Goal: Transaction & Acquisition: Purchase product/service

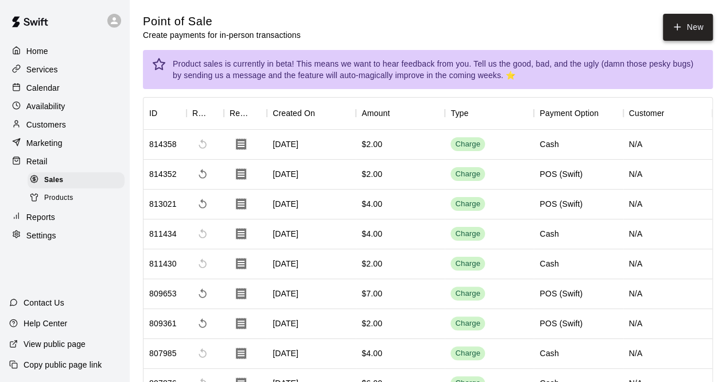
click at [697, 28] on button "New" at bounding box center [687, 27] width 49 height 27
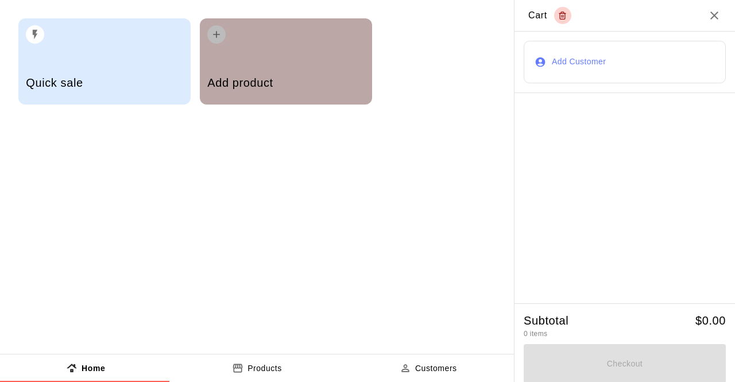
click at [267, 81] on h5 "Add product" at bounding box center [285, 83] width 157 height 16
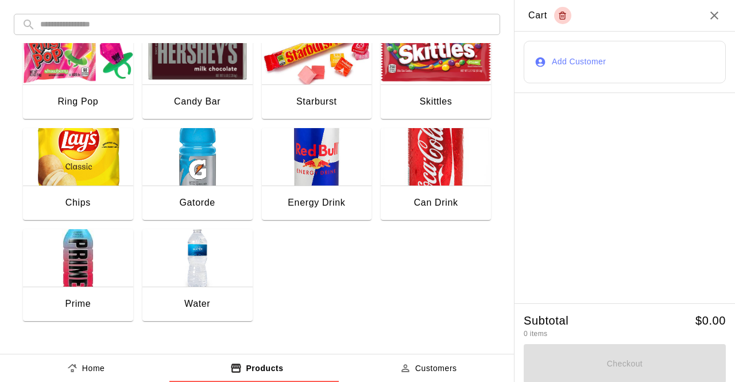
scroll to position [208, 0]
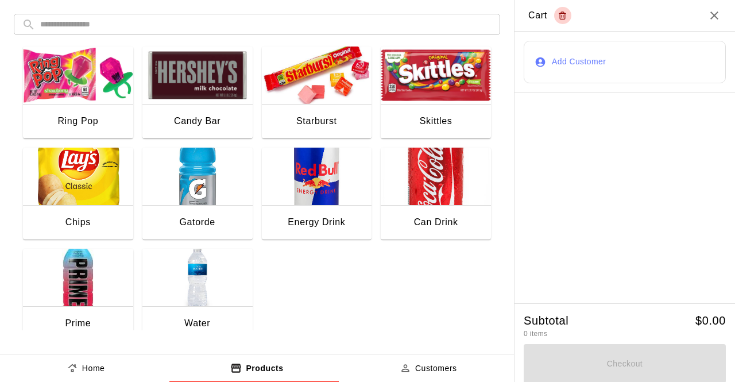
click at [173, 170] on img "button" at bounding box center [197, 176] width 110 height 57
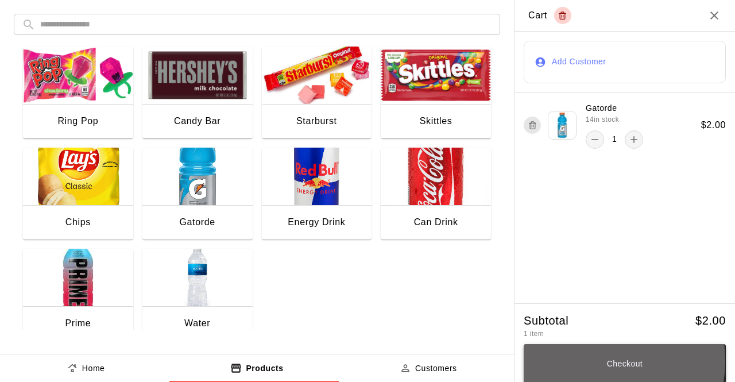
click at [584, 362] on button "Checkout" at bounding box center [625, 363] width 202 height 39
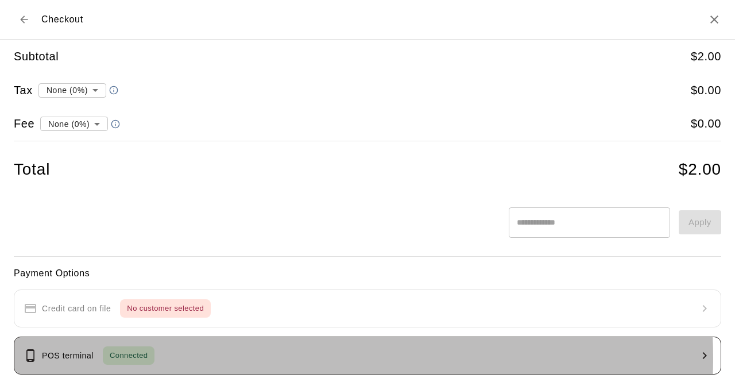
click at [276, 357] on button "POS terminal Connected" at bounding box center [368, 356] width 708 height 38
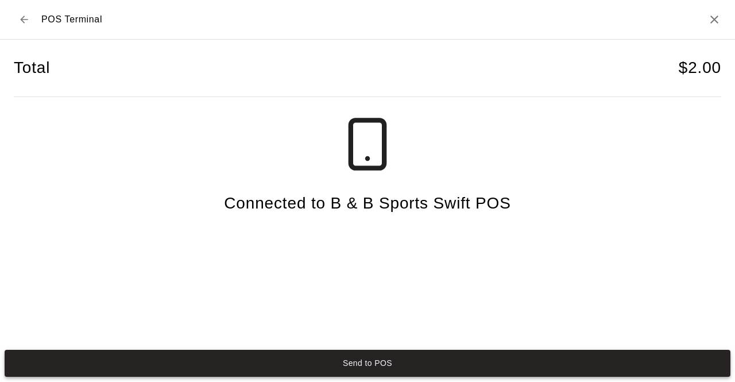
click at [288, 358] on button "Send to POS" at bounding box center [368, 363] width 726 height 27
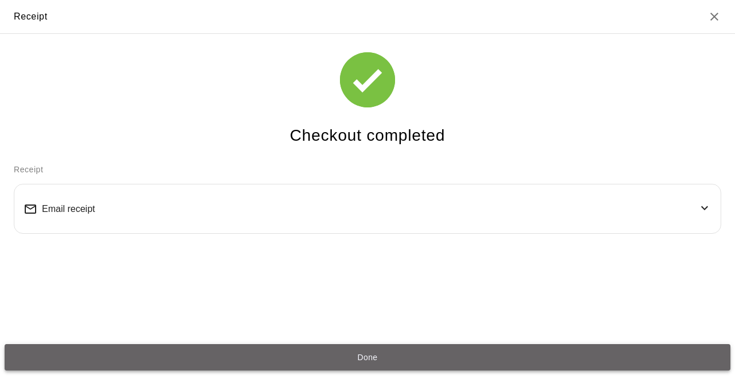
click at [664, 351] on button "Done" at bounding box center [368, 357] width 726 height 27
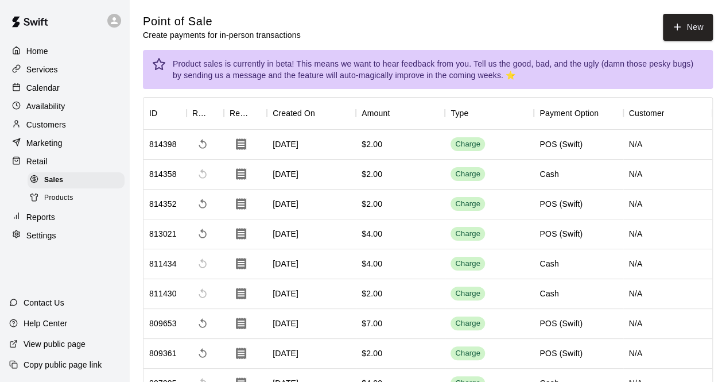
click at [0, 239] on div "Home Services Calendar Availability Customers Marketing Retail Sales Products R…" at bounding box center [64, 143] width 129 height 204
click at [682, 28] on icon "button" at bounding box center [677, 27] width 10 height 10
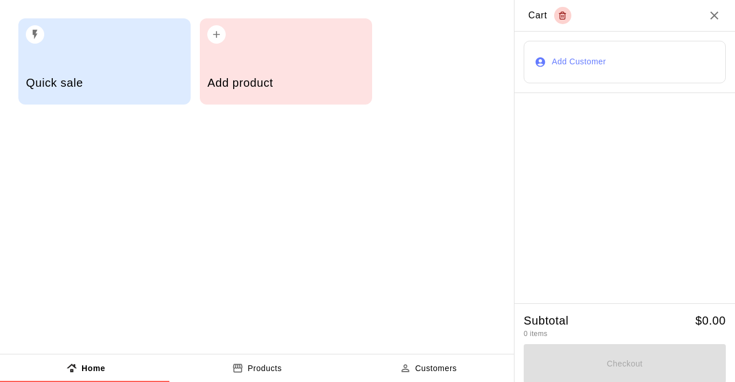
click at [282, 80] on h5 "Add product" at bounding box center [285, 83] width 157 height 16
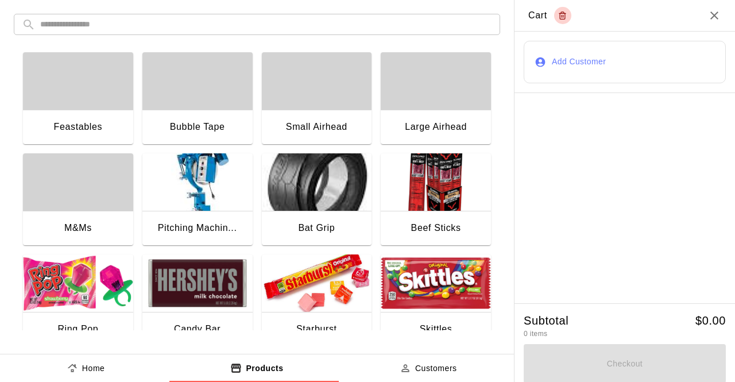
scroll to position [227, 0]
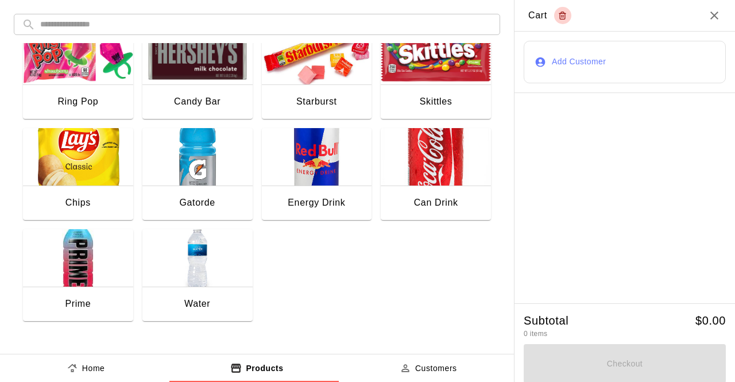
click at [360, 200] on div "Energy Drink" at bounding box center [317, 203] width 110 height 37
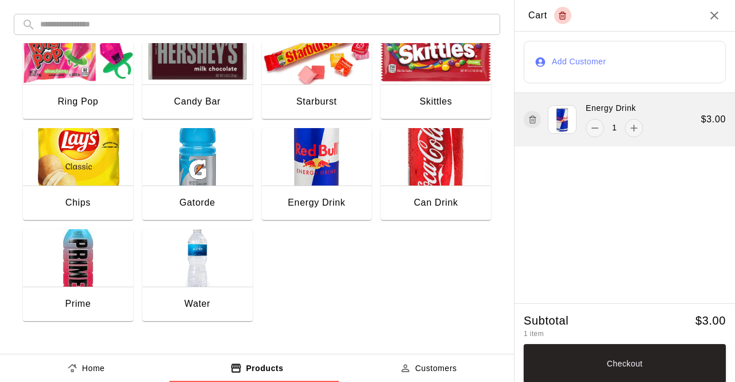
click at [524, 120] on button "button" at bounding box center [532, 119] width 17 height 17
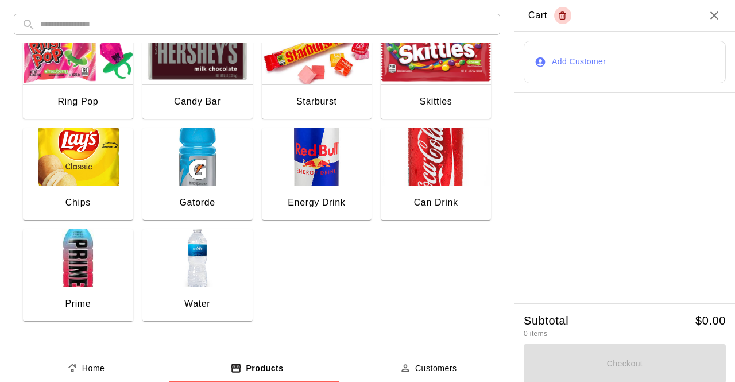
click at [414, 203] on div "Can Drink" at bounding box center [436, 202] width 44 height 15
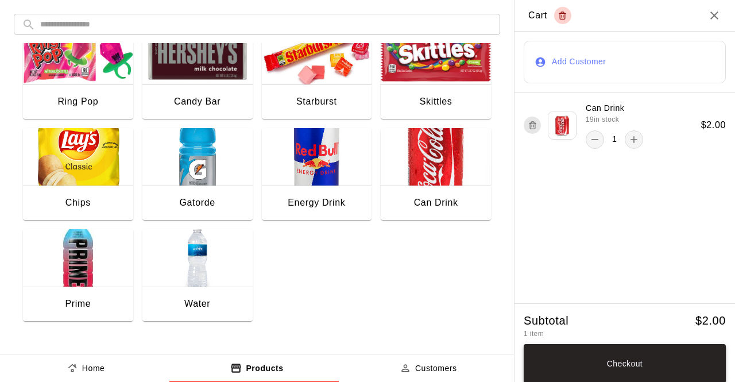
click at [639, 362] on button "Checkout" at bounding box center [625, 363] width 202 height 39
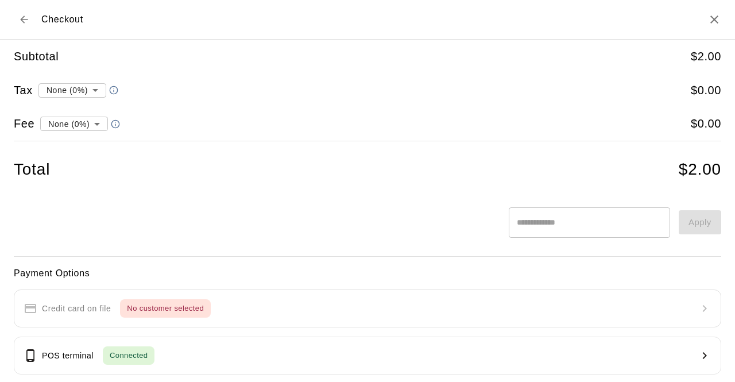
scroll to position [142, 0]
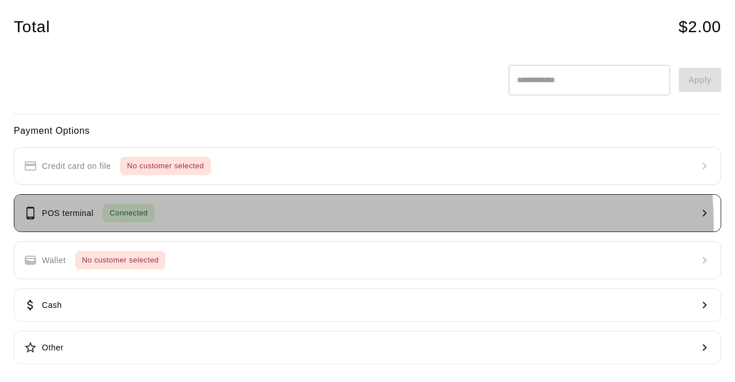
click at [285, 226] on button "POS terminal Connected" at bounding box center [368, 213] width 708 height 38
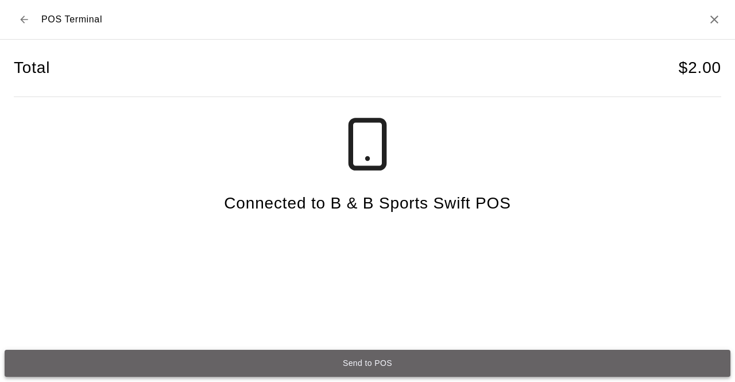
click at [265, 361] on button "Send to POS" at bounding box center [368, 363] width 726 height 27
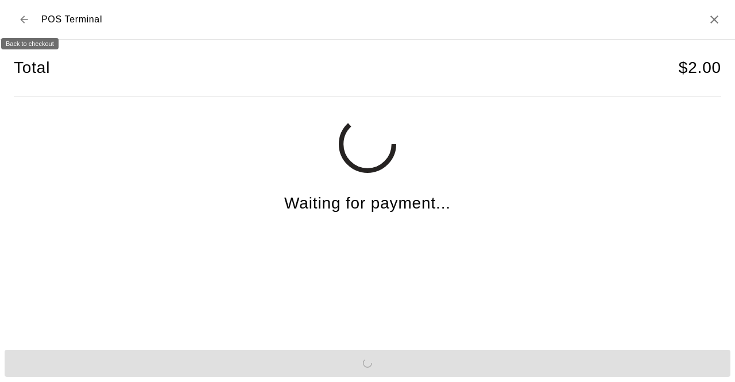
click at [22, 17] on icon "Back to checkout" at bounding box center [23, 19] width 11 height 11
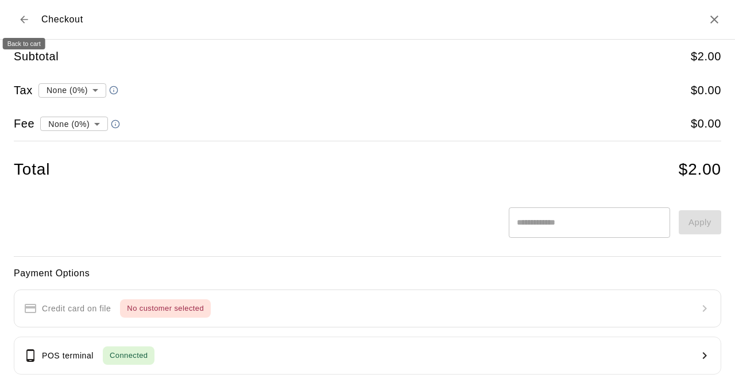
click at [23, 17] on icon "Back to cart" at bounding box center [23, 19] width 7 height 7
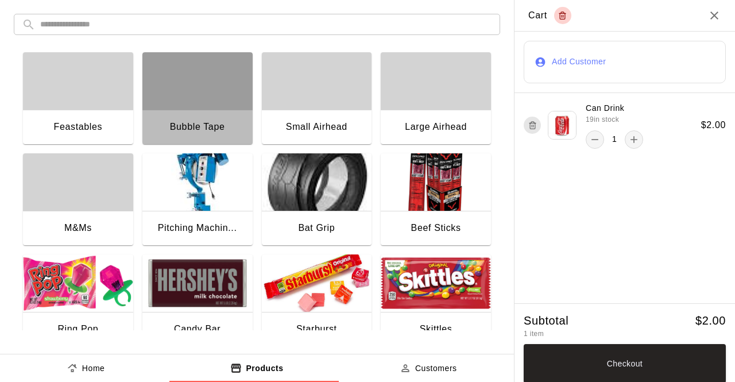
click at [200, 79] on div "button" at bounding box center [197, 80] width 110 height 57
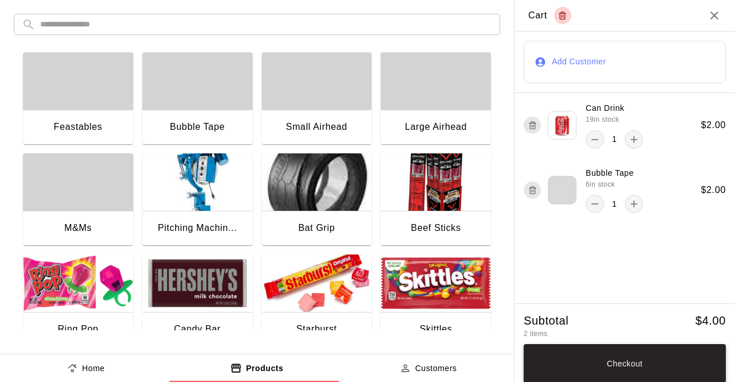
click at [632, 358] on button "Checkout" at bounding box center [625, 363] width 202 height 39
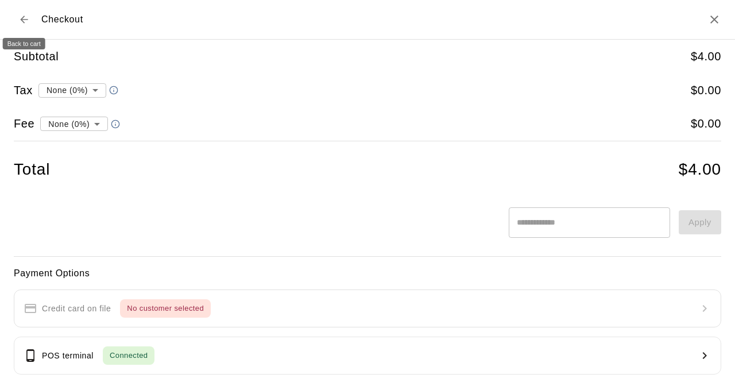
click at [21, 20] on icon "Back to cart" at bounding box center [23, 19] width 7 height 7
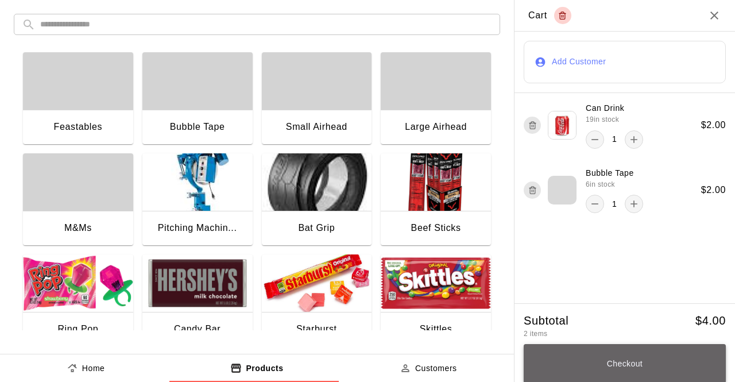
click at [629, 357] on button "Checkout" at bounding box center [625, 363] width 202 height 39
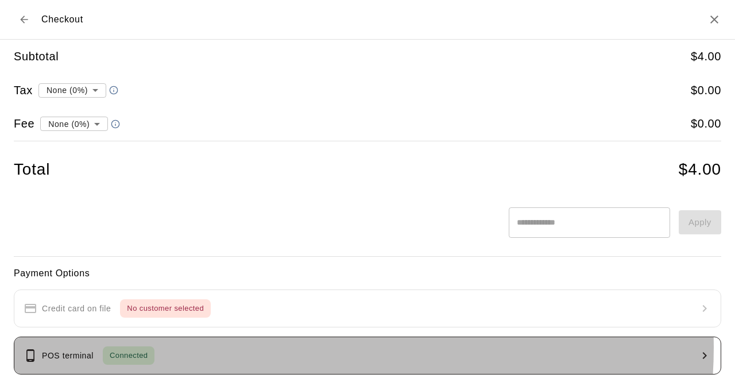
click at [302, 346] on button "POS terminal Connected" at bounding box center [368, 356] width 708 height 38
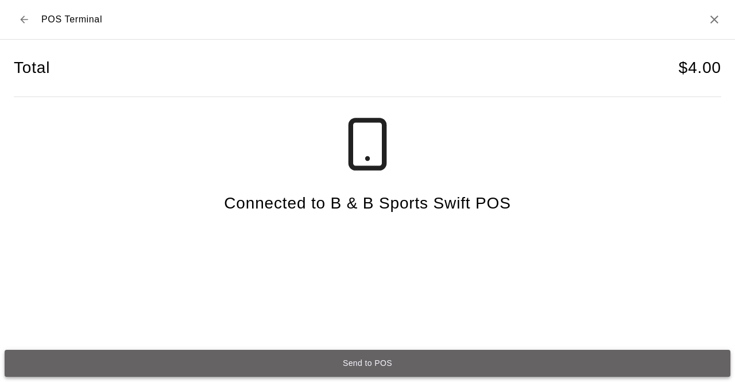
click at [306, 359] on button "Send to POS" at bounding box center [368, 363] width 726 height 27
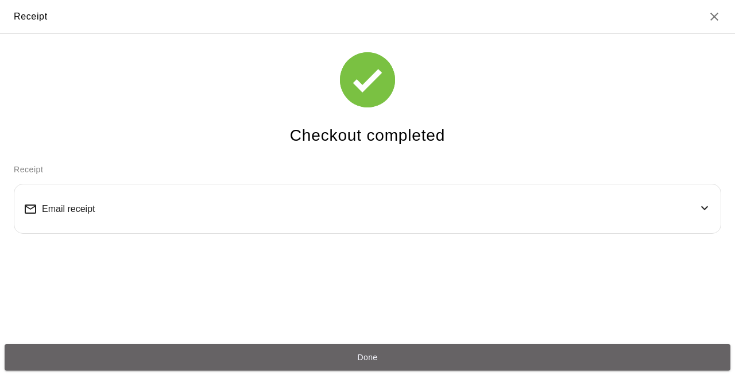
click at [306, 359] on button "Done" at bounding box center [368, 357] width 726 height 27
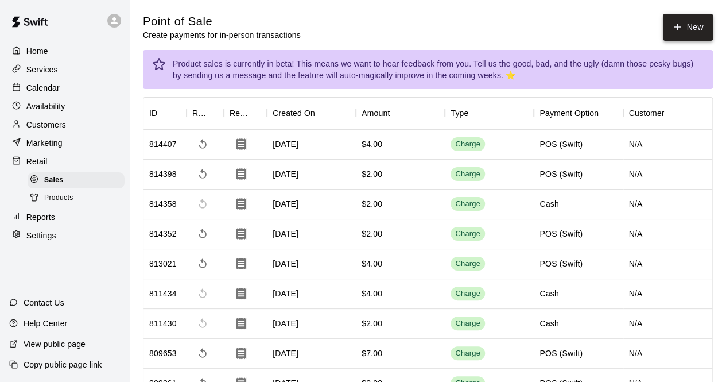
click at [678, 20] on button "New" at bounding box center [687, 27] width 49 height 27
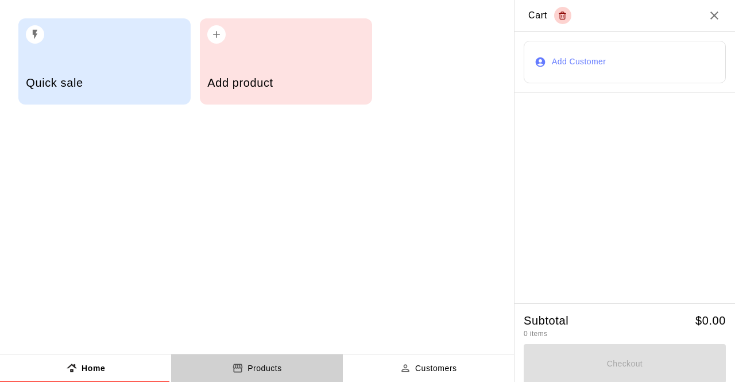
click at [284, 359] on button "Products" at bounding box center [256, 368] width 171 height 28
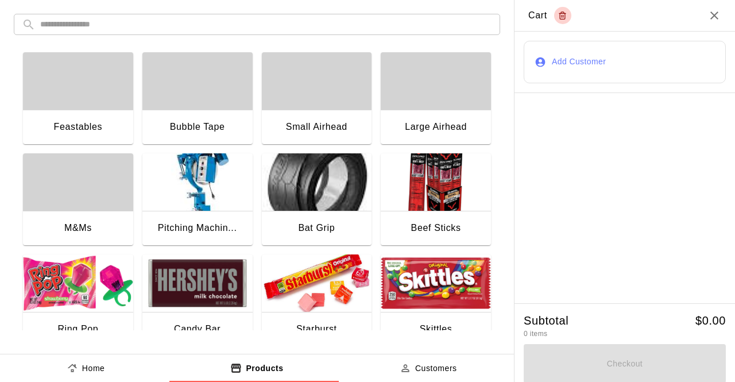
click at [303, 289] on img "button" at bounding box center [317, 282] width 110 height 57
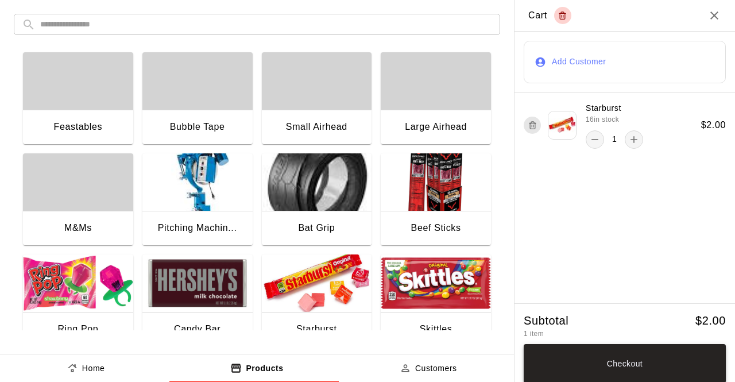
click at [575, 369] on button "Checkout" at bounding box center [625, 363] width 202 height 39
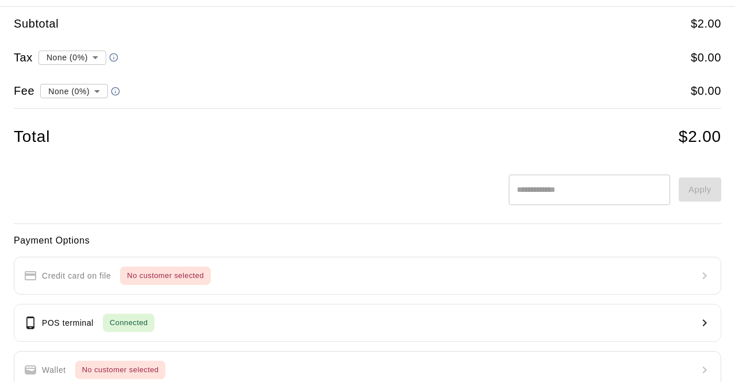
scroll to position [38, 0]
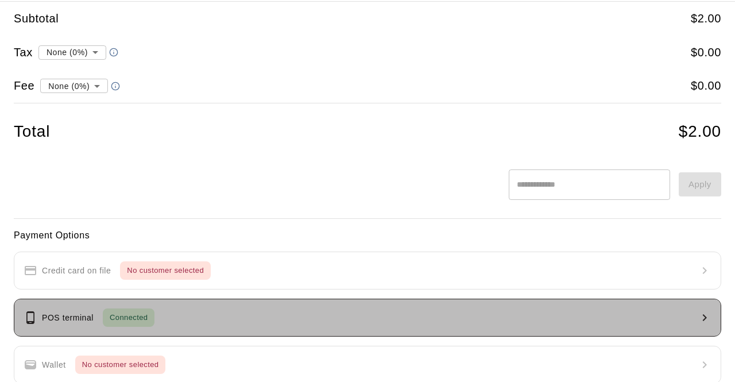
click at [532, 328] on button "POS terminal Connected" at bounding box center [368, 318] width 708 height 38
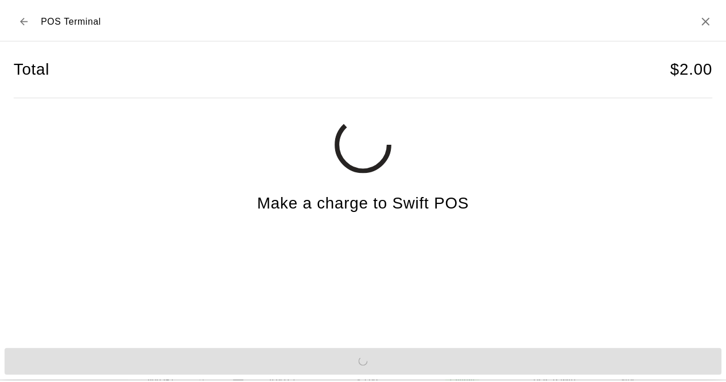
scroll to position [0, 0]
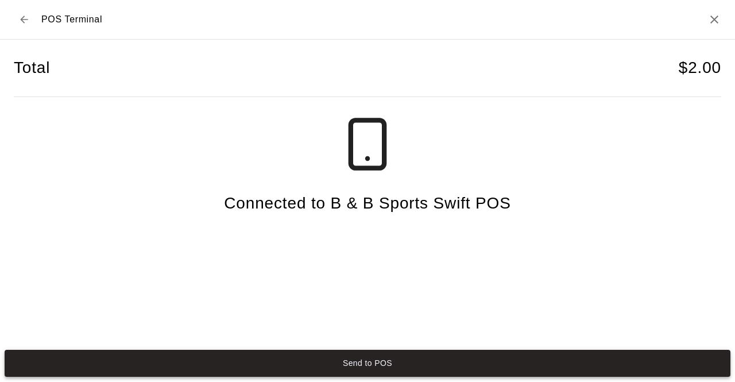
click at [513, 359] on button "Send to POS" at bounding box center [368, 363] width 726 height 27
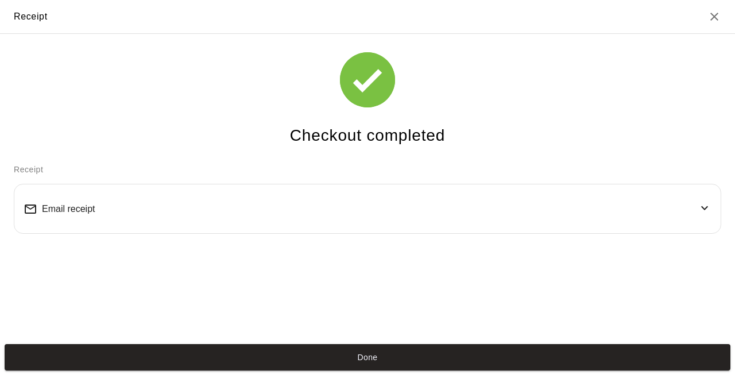
click at [513, 359] on button "Done" at bounding box center [368, 357] width 726 height 27
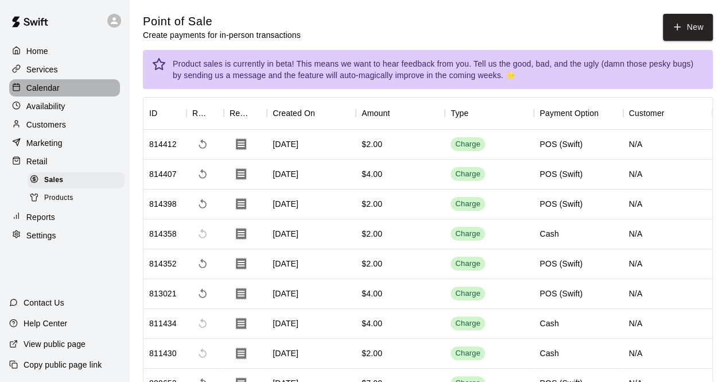
click at [45, 87] on p "Calendar" at bounding box center [42, 87] width 33 height 11
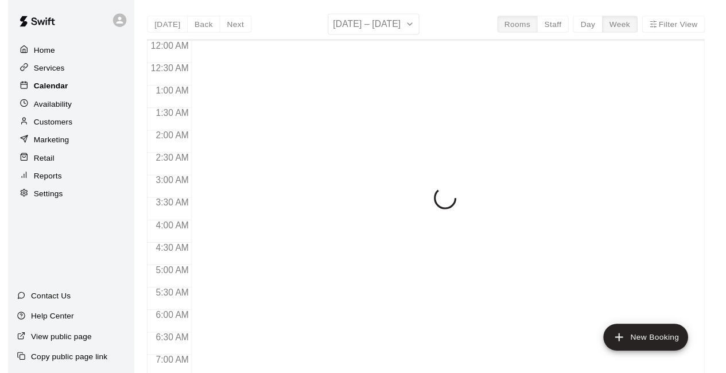
scroll to position [749, 0]
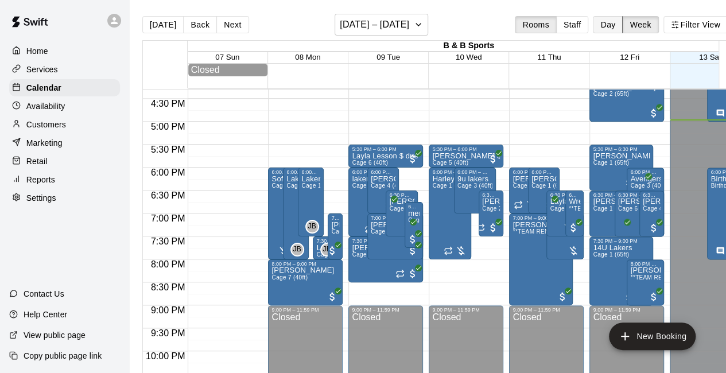
click at [611, 26] on button "Day" at bounding box center [608, 24] width 30 height 17
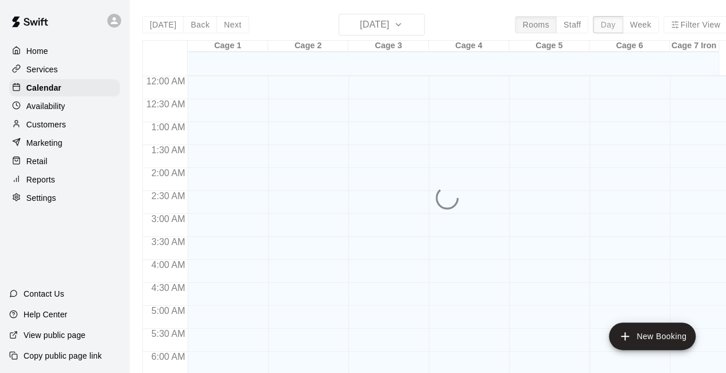
scroll to position [779, 0]
